Goal: Task Accomplishment & Management: Manage account settings

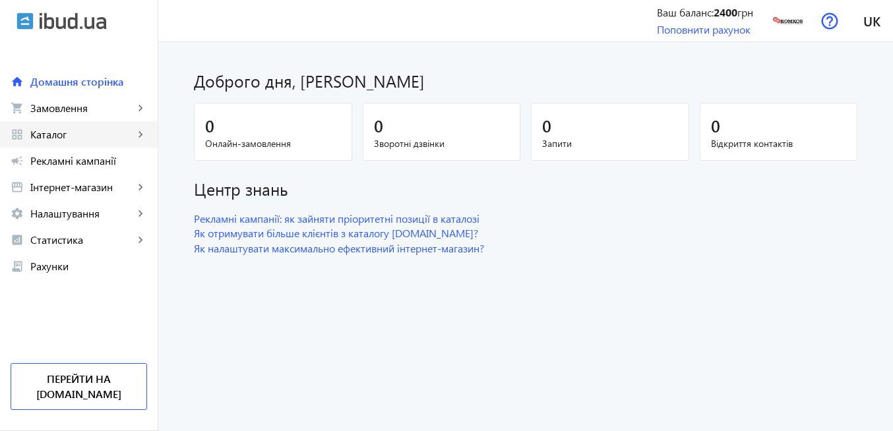
click at [89, 141] on link "grid_view Каталог keyboard_arrow_right" at bounding box center [79, 134] width 158 height 26
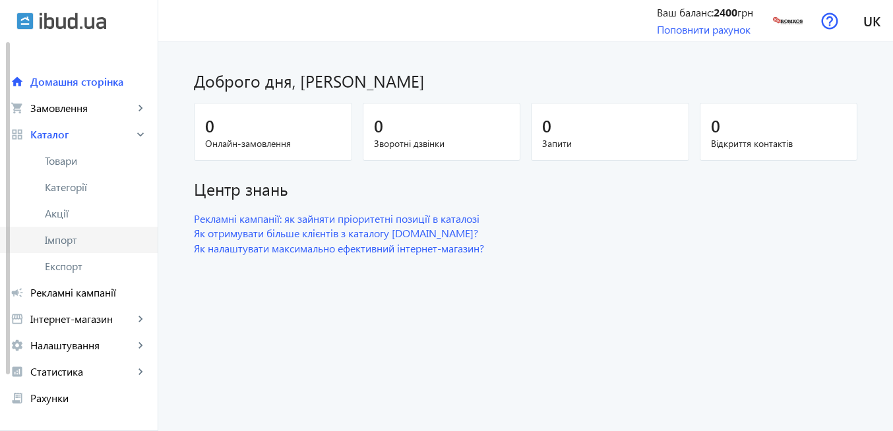
click at [91, 237] on span "Імпорт" at bounding box center [96, 239] width 102 height 13
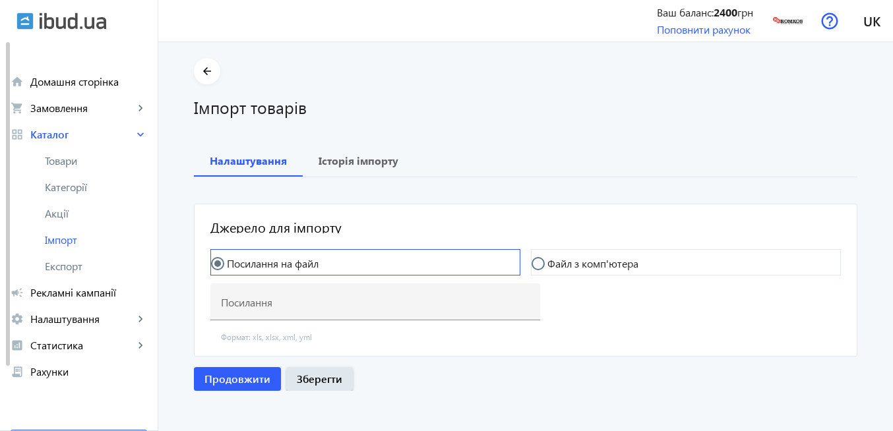
type input "[URL][DOMAIN_NAME]"
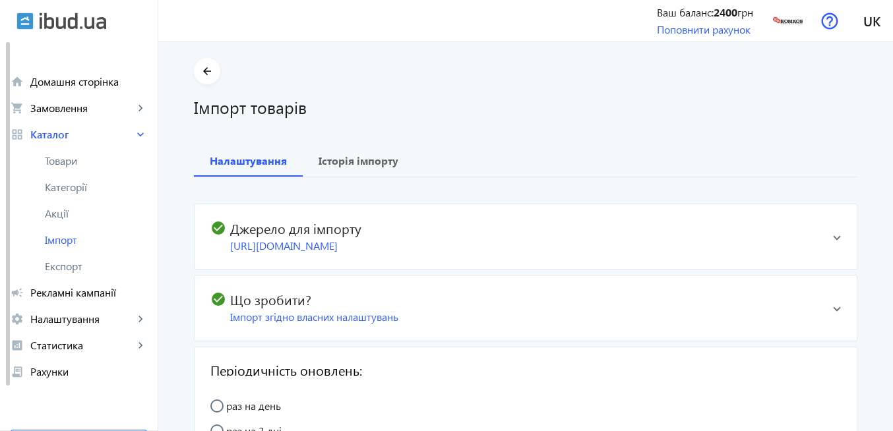
scroll to position [4, 0]
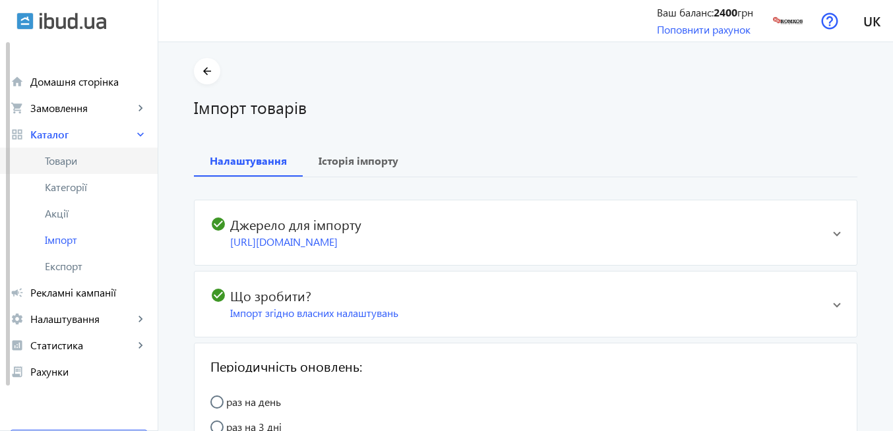
click at [88, 156] on span "Товари" at bounding box center [96, 160] width 102 height 13
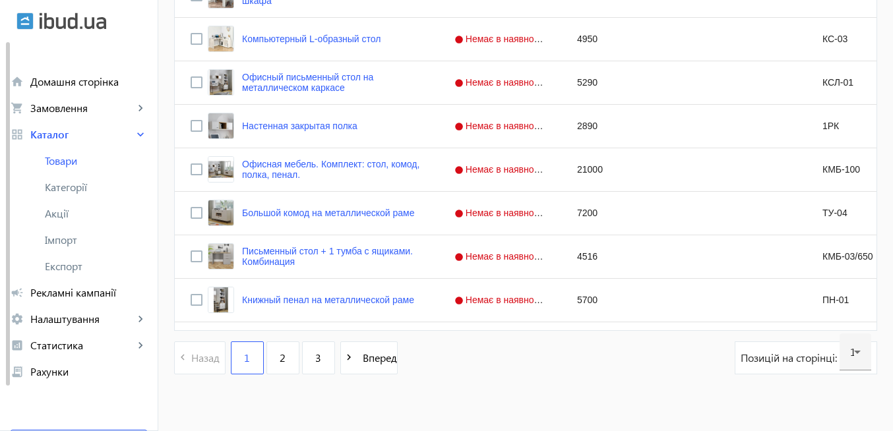
scroll to position [5262, 0]
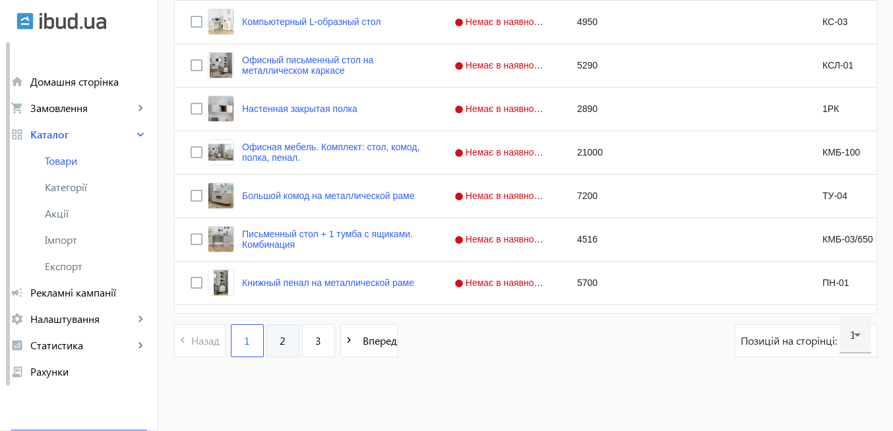
click at [280, 342] on span "2" at bounding box center [283, 341] width 6 height 15
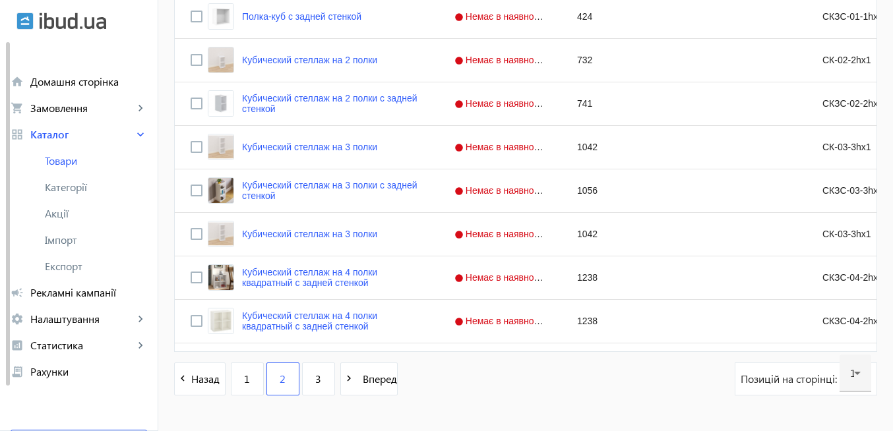
scroll to position [5262, 0]
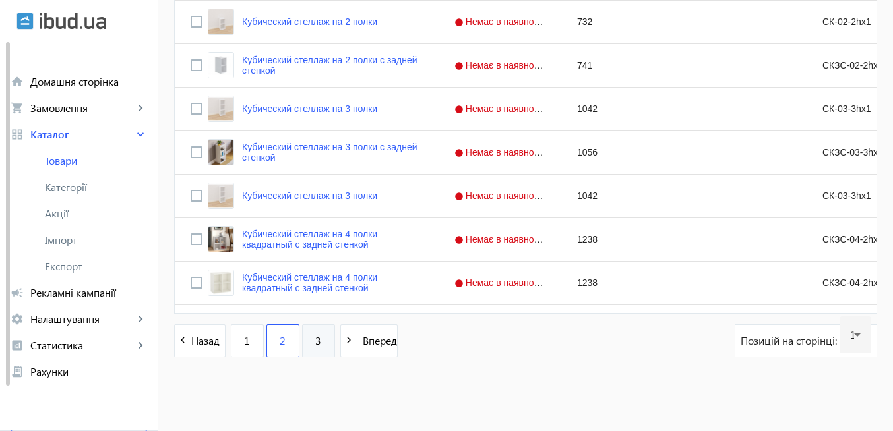
click at [314, 344] on link "3" at bounding box center [318, 341] width 33 height 33
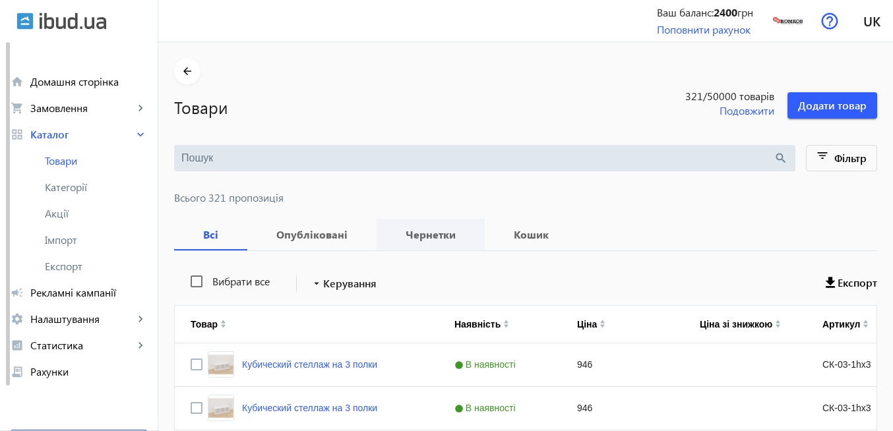
click at [422, 236] on b "Чернетки" at bounding box center [430, 235] width 77 height 11
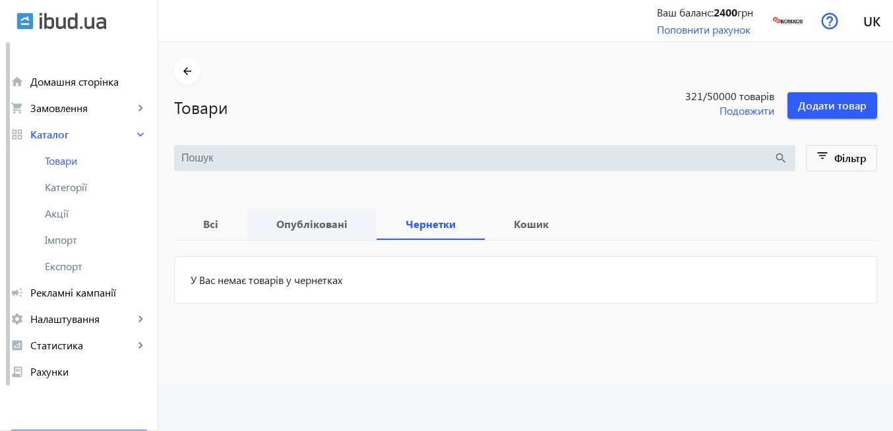
click at [325, 228] on b "Опубліковані" at bounding box center [312, 224] width 98 height 11
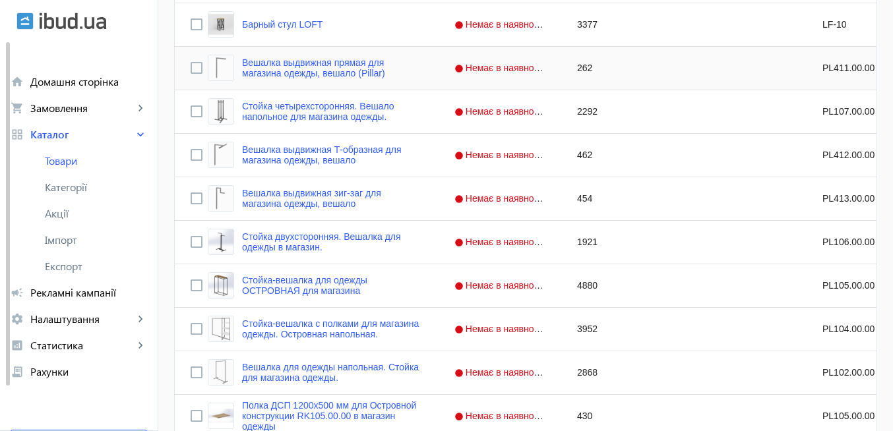
scroll to position [4075, 0]
